Goal: Find specific page/section: Find specific page/section

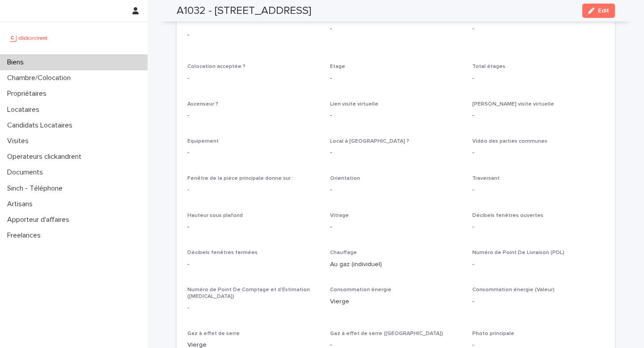
scroll to position [1525, 0]
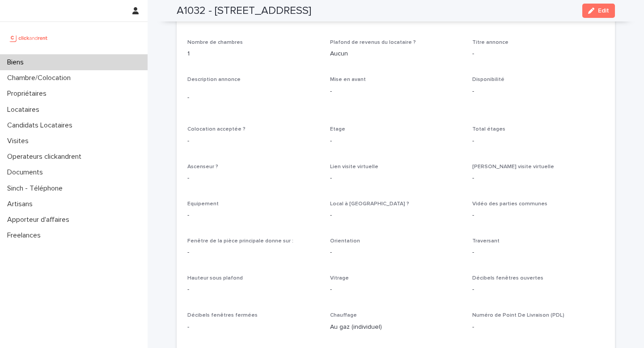
click at [414, 108] on span "Mise en avant -" at bounding box center [396, 95] width 132 height 39
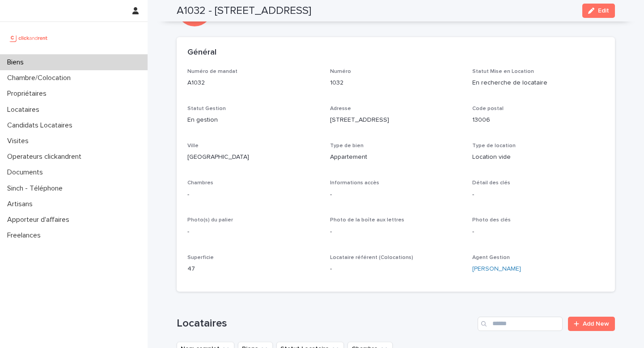
scroll to position [0, 0]
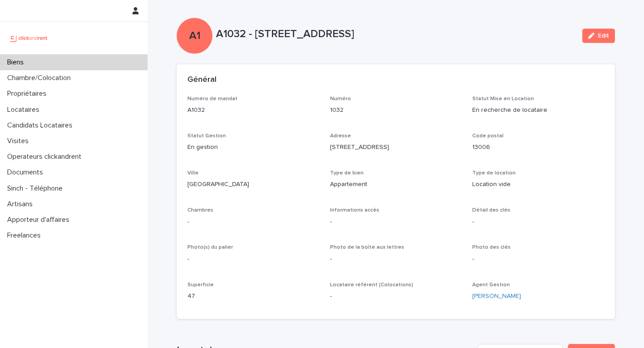
click at [34, 66] on div "Biens" at bounding box center [74, 63] width 148 height 16
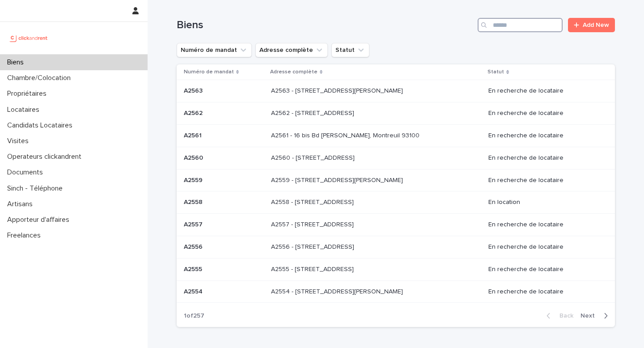
click at [498, 28] on input "Search" at bounding box center [519, 25] width 85 height 14
click at [499, 26] on input "Search" at bounding box center [519, 25] width 85 height 14
click at [511, 24] on input "Search" at bounding box center [519, 25] width 85 height 14
paste input "*****"
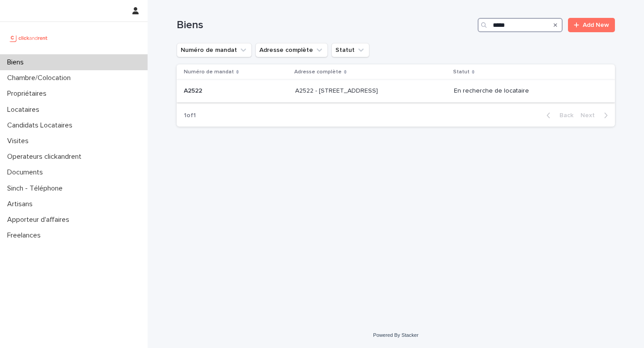
type input "*****"
click at [380, 90] on p "A2522 - [STREET_ADDRESS]" at bounding box center [337, 89] width 85 height 9
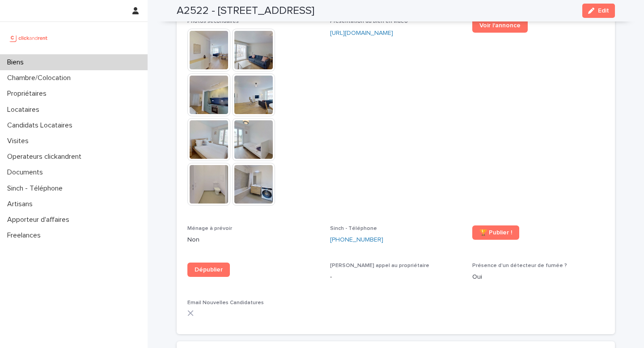
scroll to position [2246, 0]
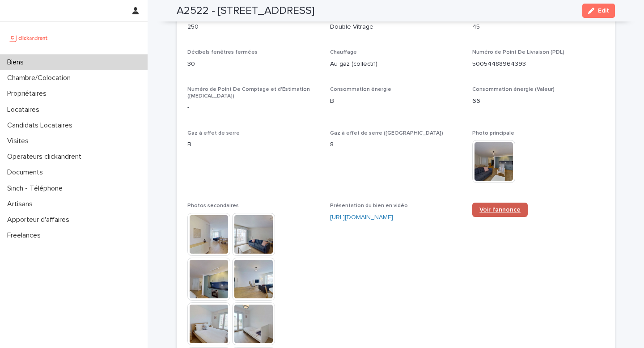
click at [492, 203] on link "Voir l'annonce" at bounding box center [499, 210] width 55 height 14
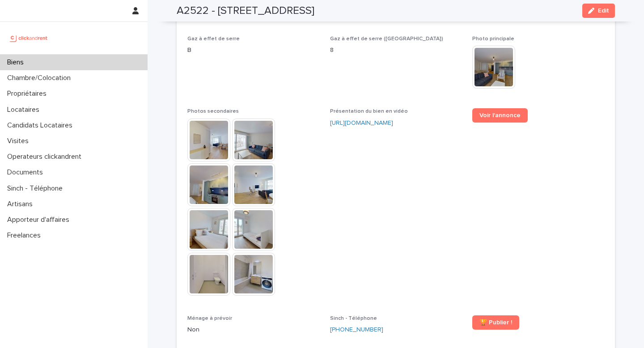
scroll to position [2344, 0]
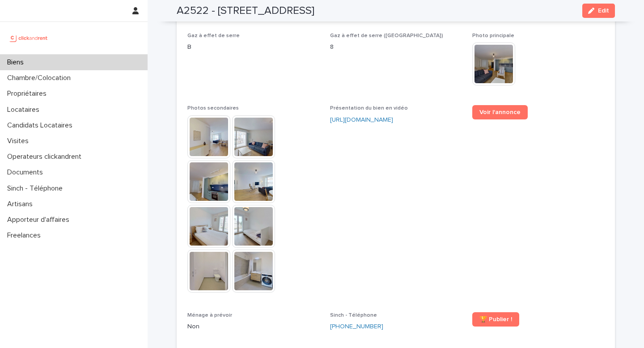
click at [450, 195] on span "Présentation du bien en vidéo [URL][DOMAIN_NAME]" at bounding box center [396, 203] width 132 height 196
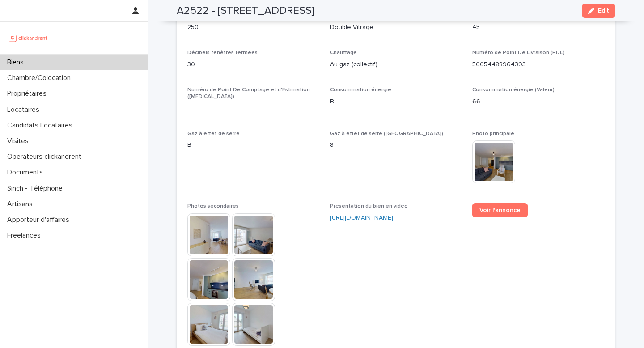
scroll to position [2246, 0]
click at [450, 232] on span "Présentation du bien en vidéo [URL][DOMAIN_NAME]" at bounding box center [396, 301] width 132 height 196
